Goal: Task Accomplishment & Management: Manage account settings

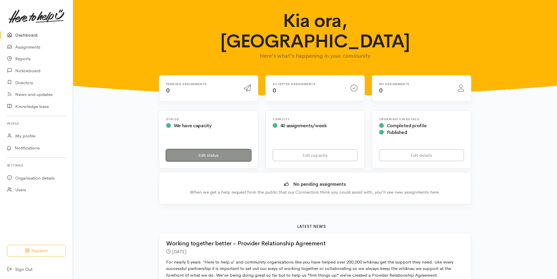
click at [215, 150] on link "Edit status" at bounding box center [208, 156] width 85 height 12
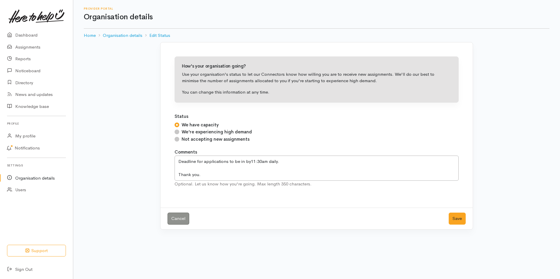
click at [175, 139] on input "Not accepting new assignments" at bounding box center [176, 139] width 5 height 5
radio input "true"
click at [460, 216] on button "Save" at bounding box center [456, 219] width 17 height 12
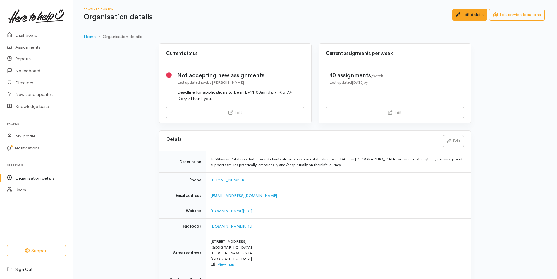
click at [25, 269] on link "Sign Out" at bounding box center [36, 270] width 73 height 12
